Goal: Information Seeking & Learning: Learn about a topic

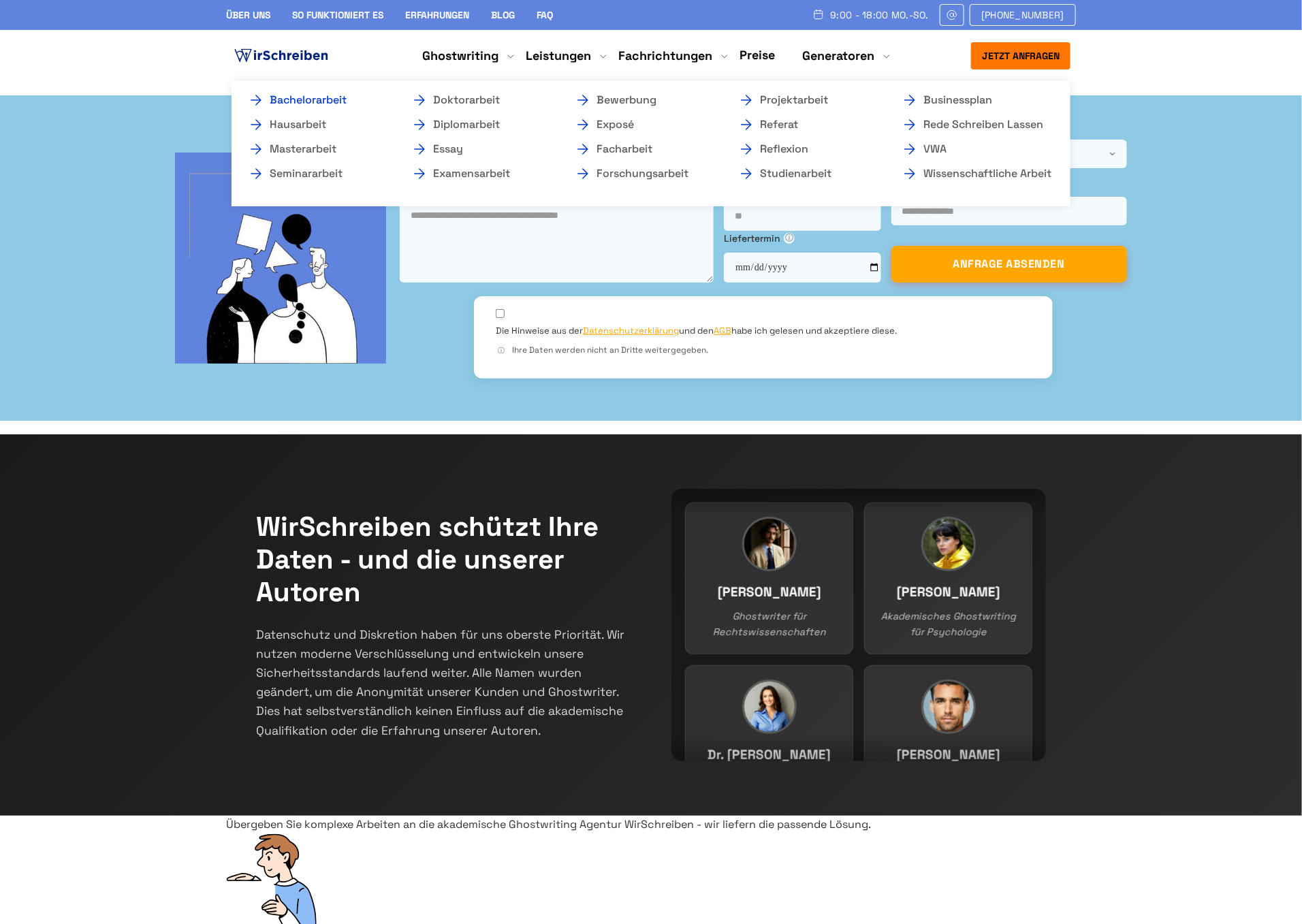
click at [311, 97] on link "Bachelorarbeit" at bounding box center [316, 100] width 136 height 16
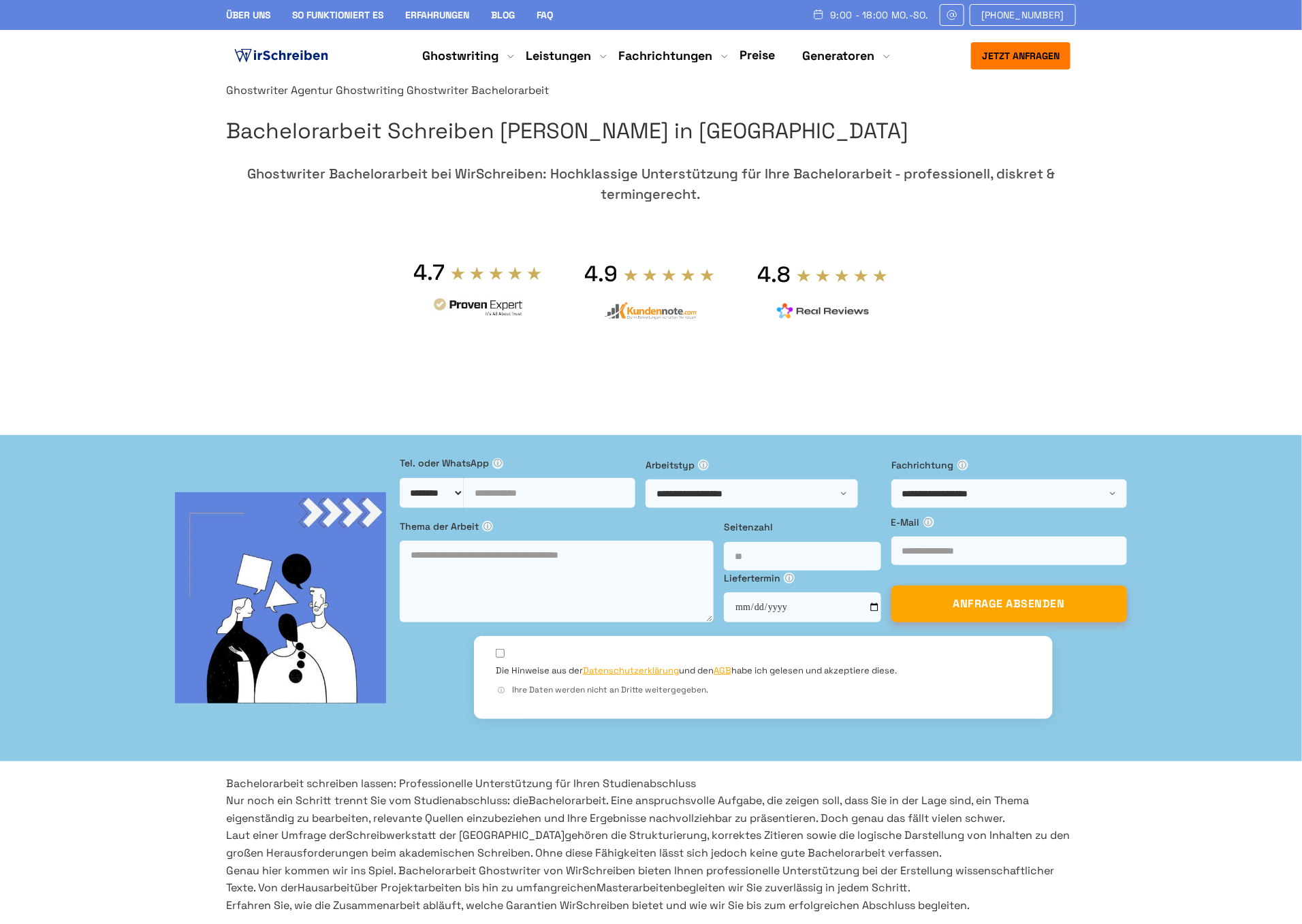
click at [360, 82] on div at bounding box center [651, 82] width 850 height 0
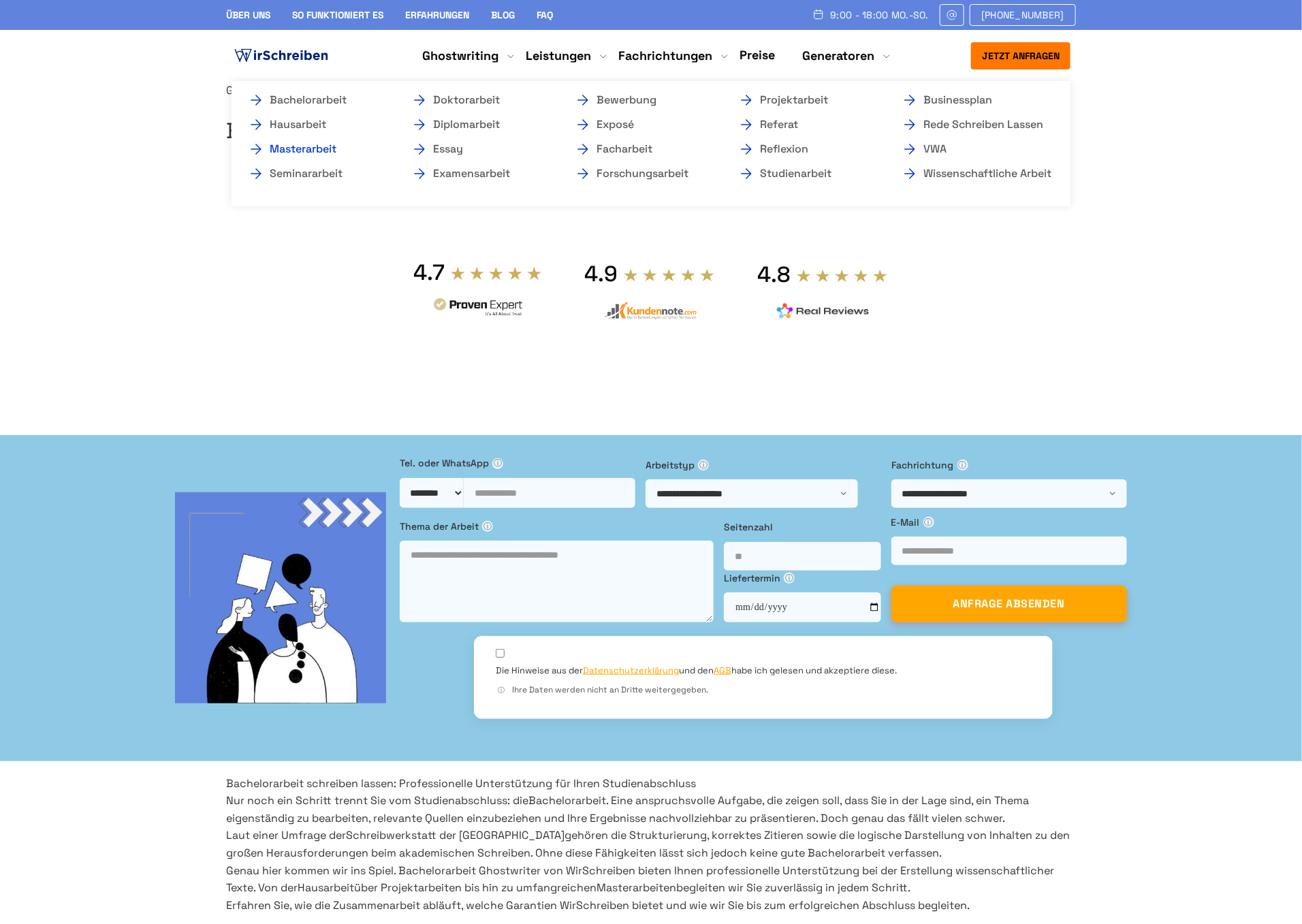
click at [347, 146] on link "Masterarbeit" at bounding box center [316, 149] width 136 height 16
